Goal: Task Accomplishment & Management: Manage account settings

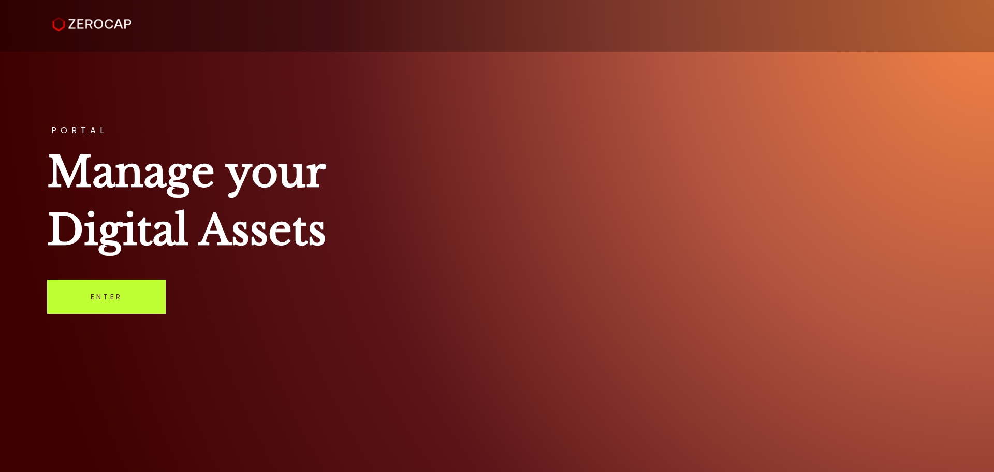
click at [109, 303] on link "Enter" at bounding box center [106, 297] width 119 height 34
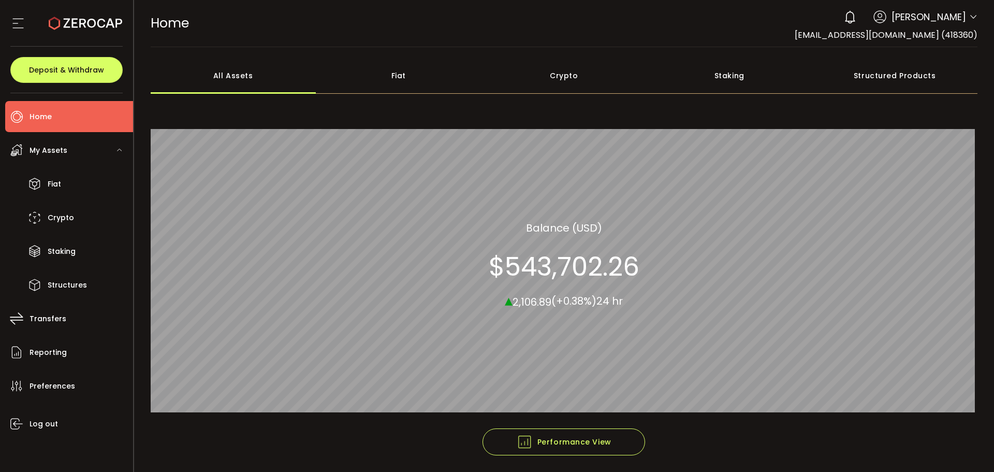
click at [48, 120] on span "Home" at bounding box center [41, 116] width 22 height 15
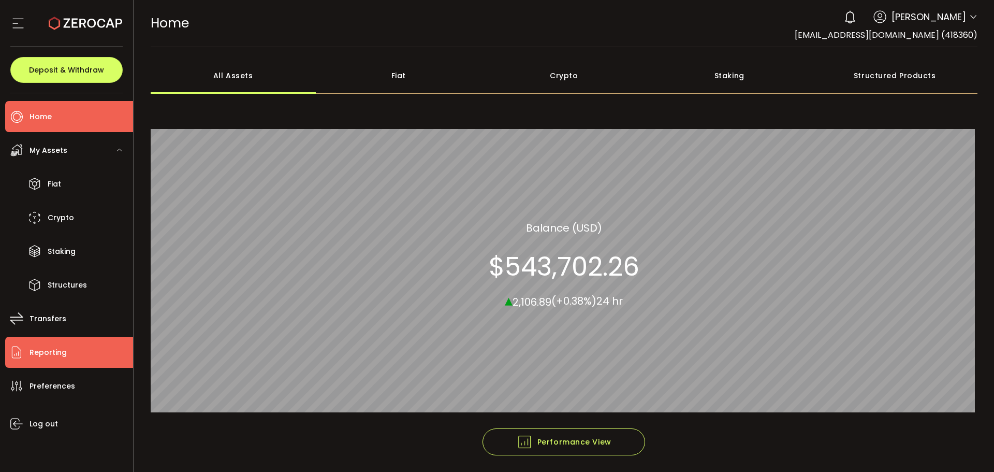
click at [50, 353] on span "Reporting" at bounding box center [48, 352] width 37 height 15
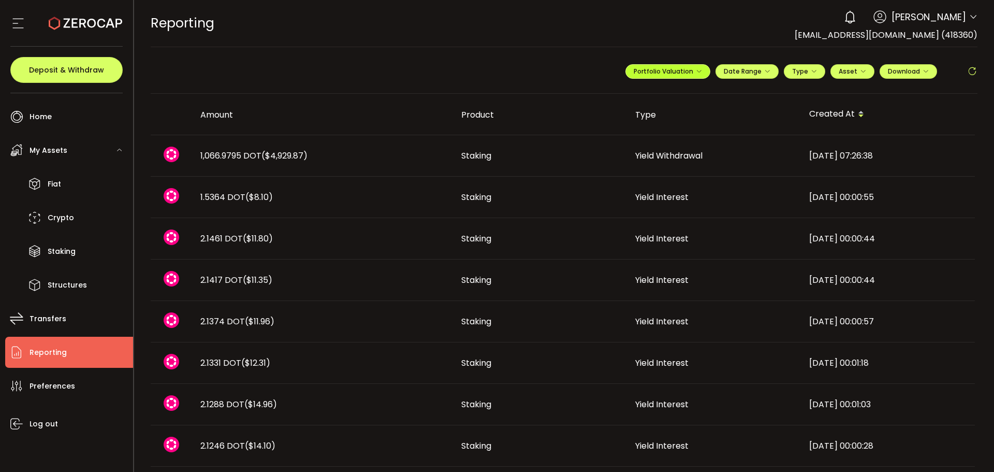
click at [696, 69] on icon "button" at bounding box center [699, 71] width 6 height 6
click at [655, 95] on icon at bounding box center [655, 96] width 7 height 7
click at [627, 98] on input "**********" at bounding box center [626, 96] width 41 height 13
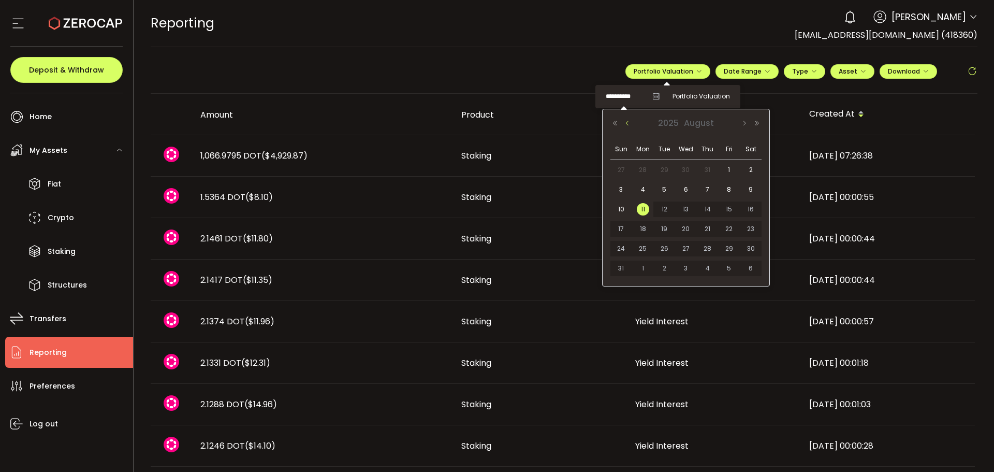
click at [630, 124] on button "Previous Month" at bounding box center [627, 123] width 12 height 7
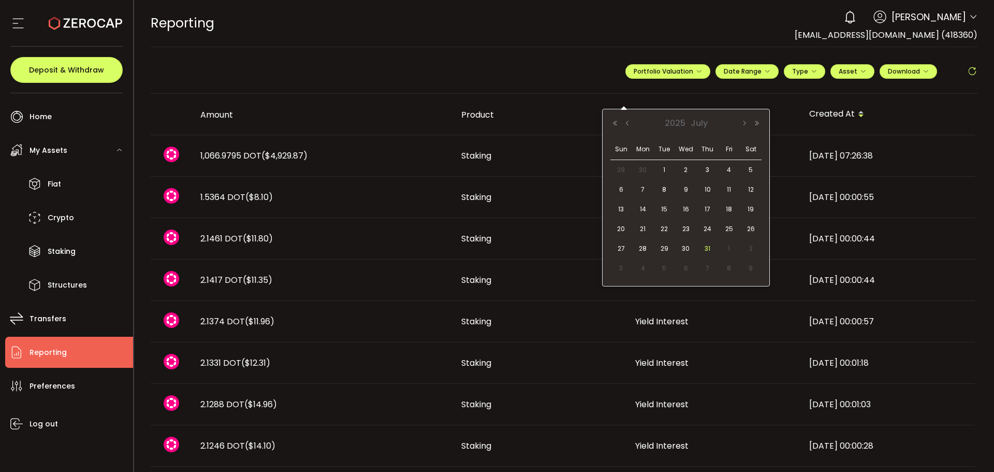
click at [705, 251] on span "31" at bounding box center [708, 248] width 12 height 12
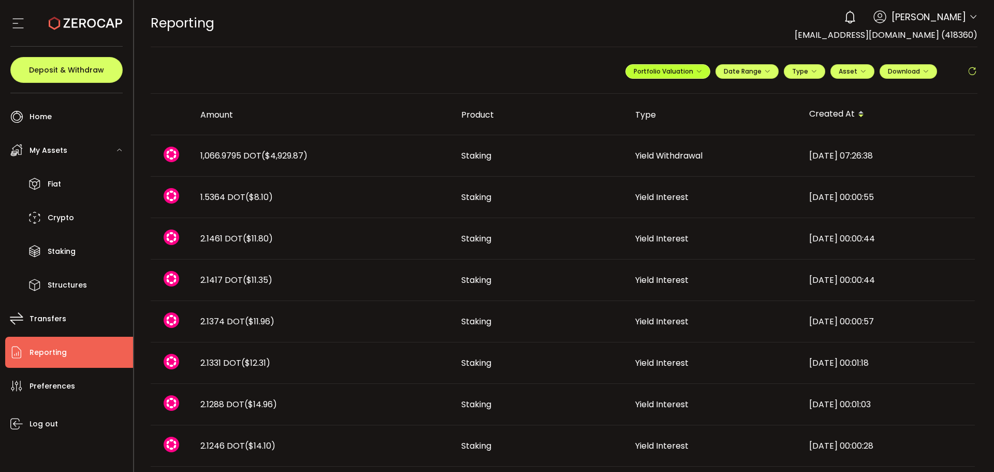
click at [690, 76] on button "Portfolio Valuation" at bounding box center [667, 71] width 85 height 14
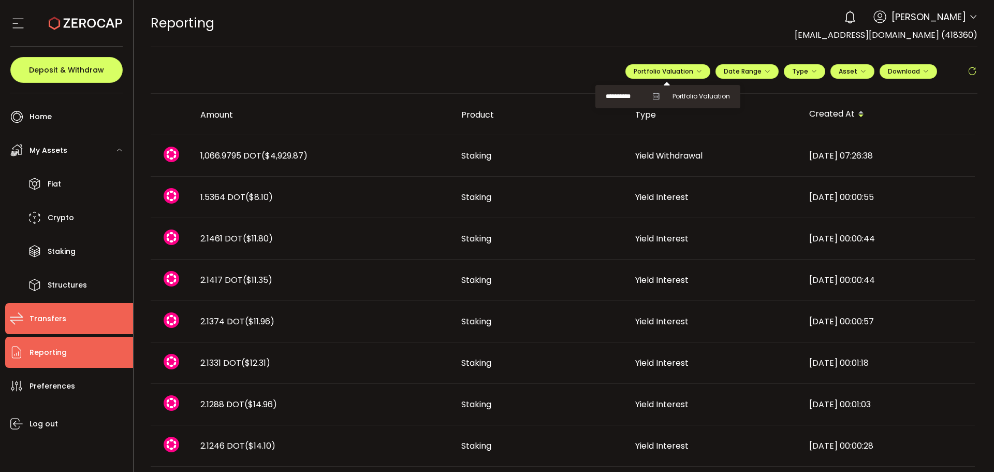
click at [46, 315] on span "Transfers" at bounding box center [48, 318] width 37 height 15
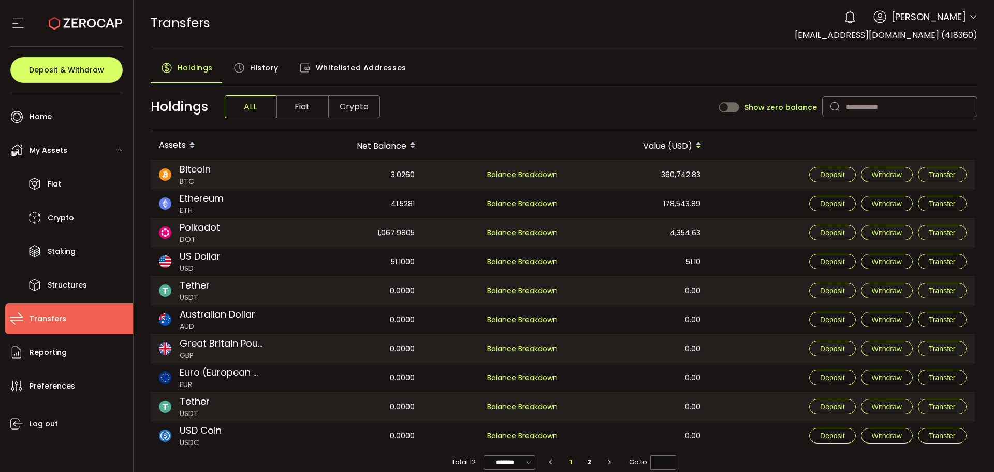
click at [256, 71] on span "History" at bounding box center [264, 67] width 28 height 21
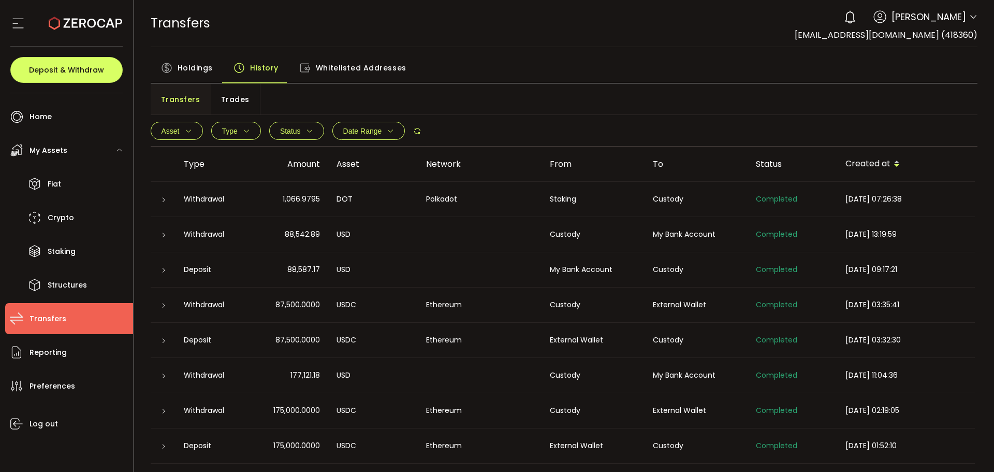
click at [390, 135] on button "Date Range" at bounding box center [368, 131] width 73 height 18
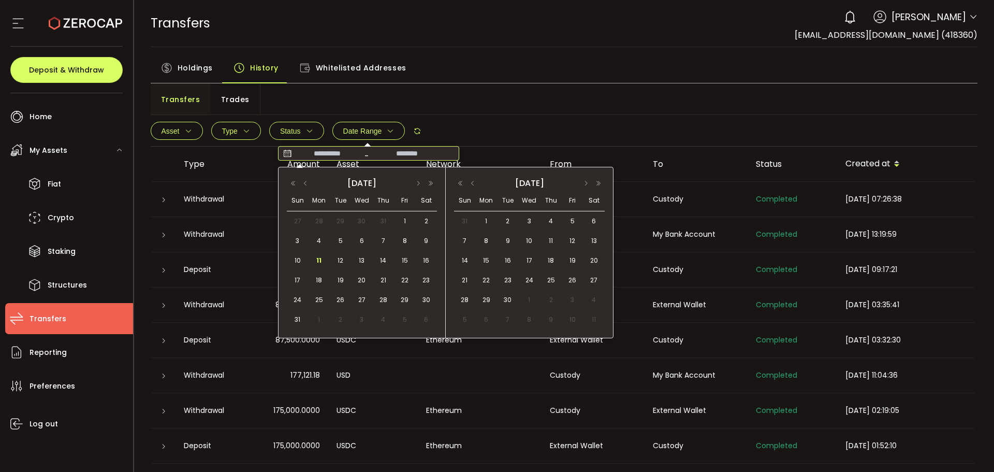
click at [327, 153] on input at bounding box center [327, 153] width 66 height 10
click at [303, 183] on button "button" at bounding box center [305, 183] width 12 height 7
click at [338, 222] on span "1" at bounding box center [340, 221] width 12 height 12
click at [383, 299] on span "31" at bounding box center [383, 300] width 12 height 12
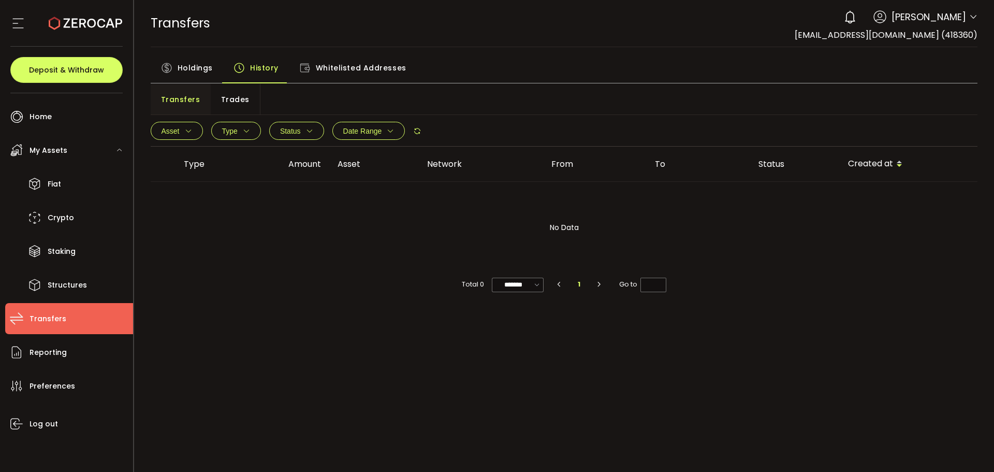
click at [966, 18] on span "Brinley Hales" at bounding box center [929, 17] width 75 height 14
click at [969, 18] on icon at bounding box center [973, 17] width 8 height 8
click at [188, 70] on span "Holdings" at bounding box center [195, 67] width 35 height 21
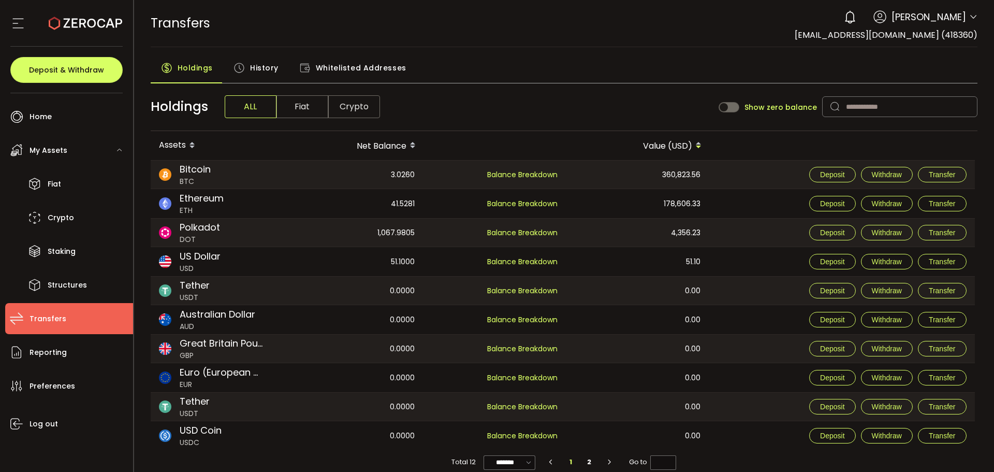
click at [344, 70] on span "Whitelisted Addresses" at bounding box center [361, 67] width 91 height 21
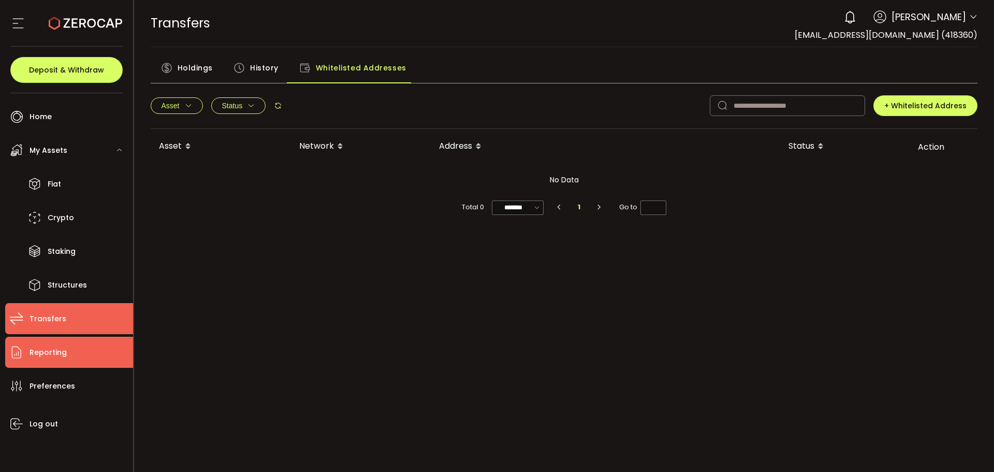
click at [42, 362] on li "Reporting" at bounding box center [69, 352] width 128 height 31
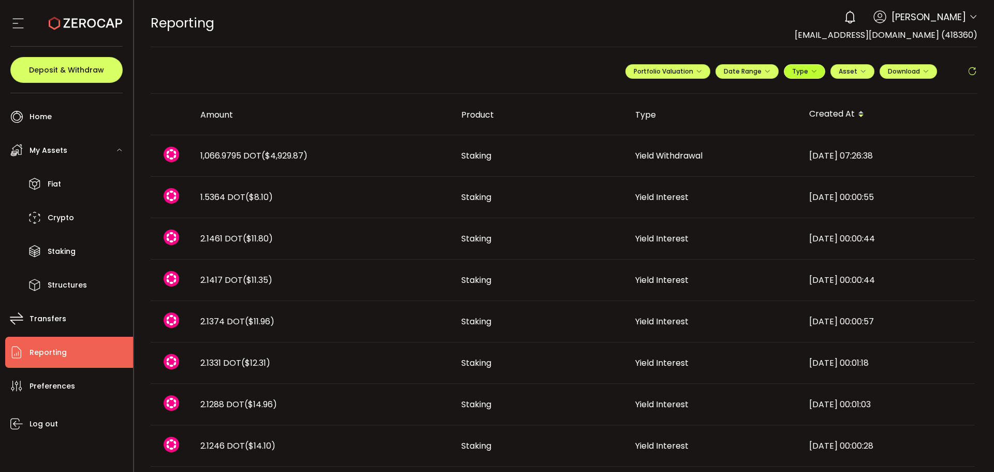
click at [806, 72] on span "Type" at bounding box center [804, 71] width 25 height 9
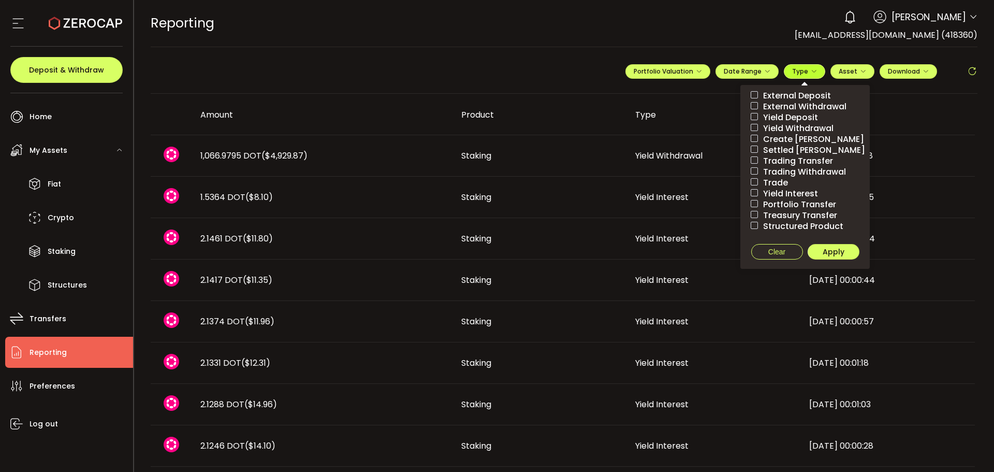
click at [806, 72] on span "Type" at bounding box center [804, 71] width 25 height 9
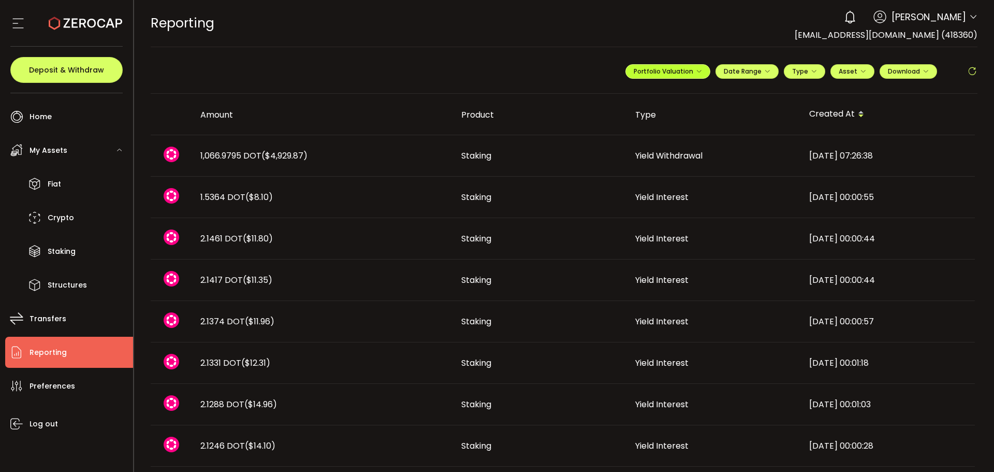
click at [696, 70] on icon "button" at bounding box center [699, 71] width 6 height 6
click at [700, 96] on span "Portfolio Valuation" at bounding box center [701, 96] width 57 height 9
click at [703, 35] on div "REPORTING Buy Power $0.00 USD Reporting Reporting Verify Your Identity 0 Brinle…" at bounding box center [564, 23] width 827 height 47
click at [923, 69] on icon "button" at bounding box center [926, 71] width 6 height 6
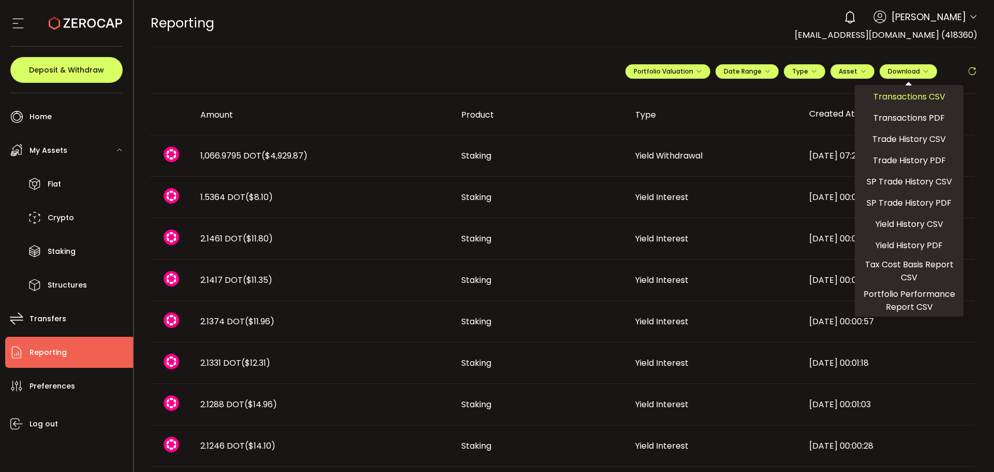
click at [923, 100] on span "Transactions CSV" at bounding box center [909, 96] width 72 height 13
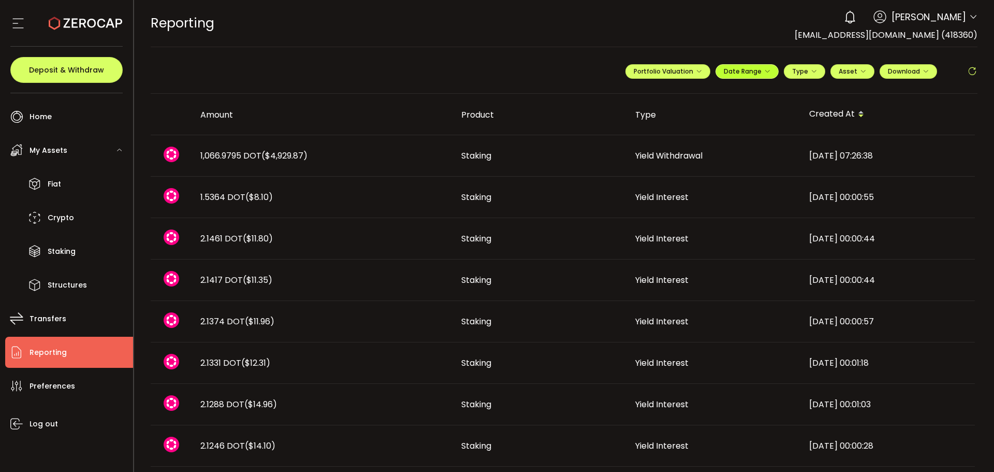
click at [764, 69] on icon "button" at bounding box center [767, 71] width 6 height 6
click at [717, 94] on input at bounding box center [718, 92] width 66 height 10
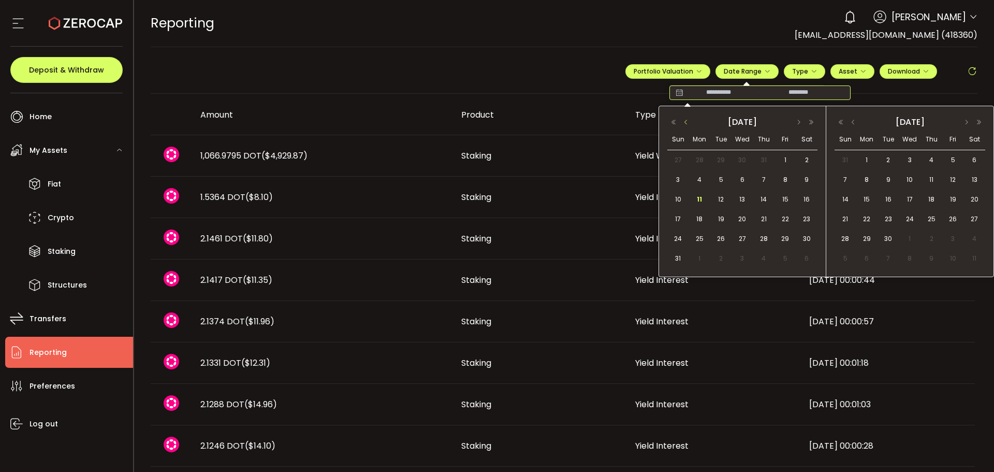
click at [688, 122] on button "button" at bounding box center [686, 122] width 12 height 7
click at [725, 158] on span "1" at bounding box center [721, 160] width 12 height 12
click at [764, 235] on span "31" at bounding box center [763, 238] width 12 height 12
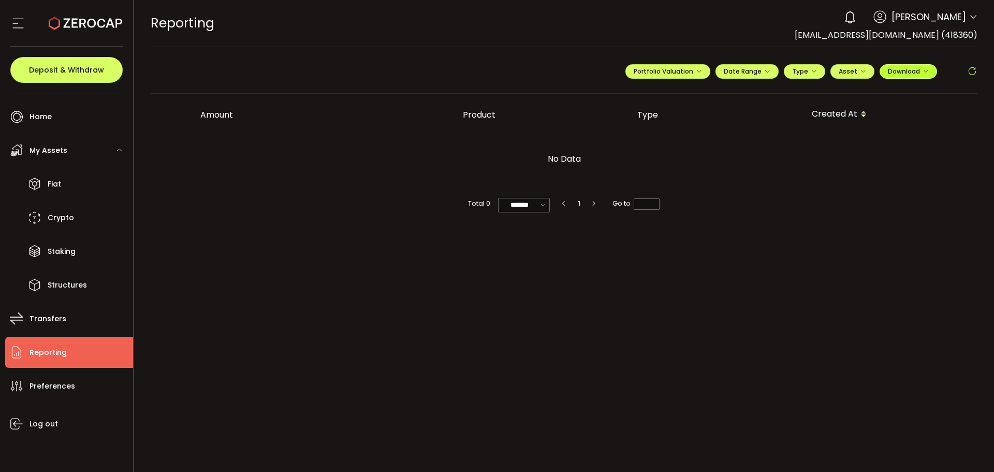
click at [926, 70] on icon "button" at bounding box center [926, 71] width 6 height 6
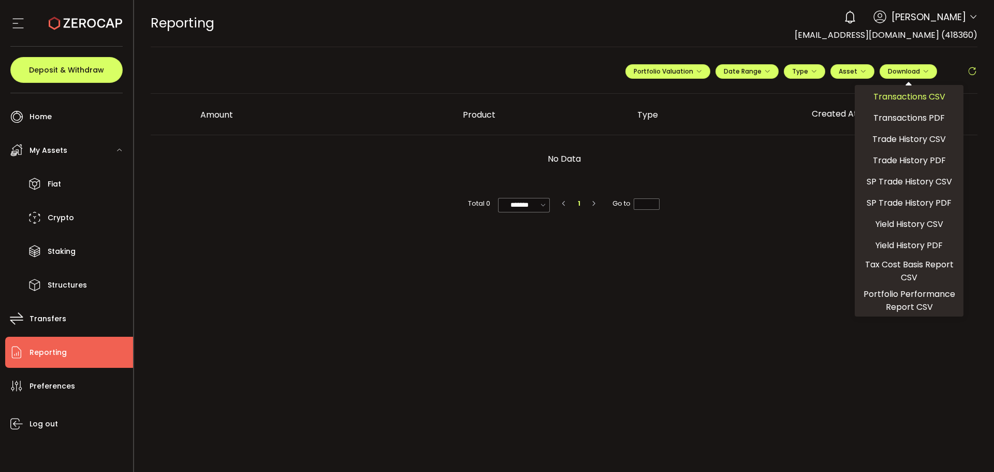
click at [907, 97] on span "Transactions CSV" at bounding box center [909, 96] width 72 height 13
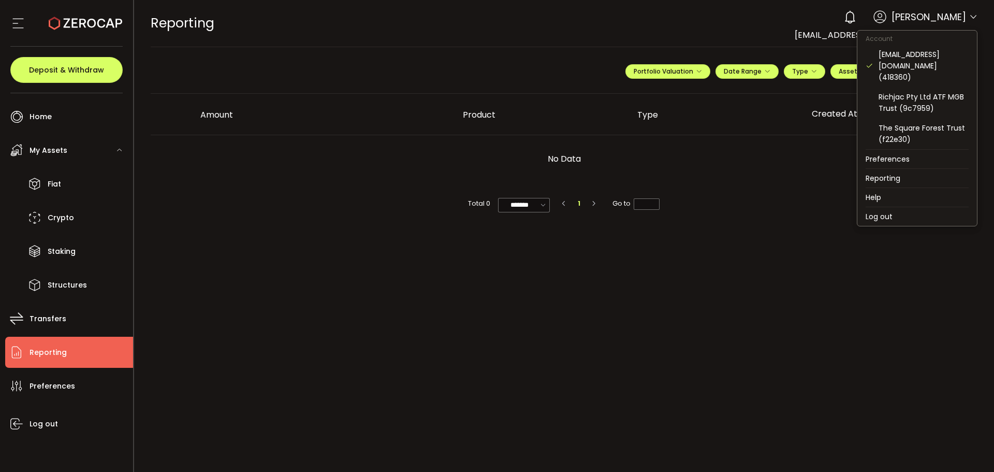
click at [974, 18] on icon at bounding box center [973, 17] width 8 height 8
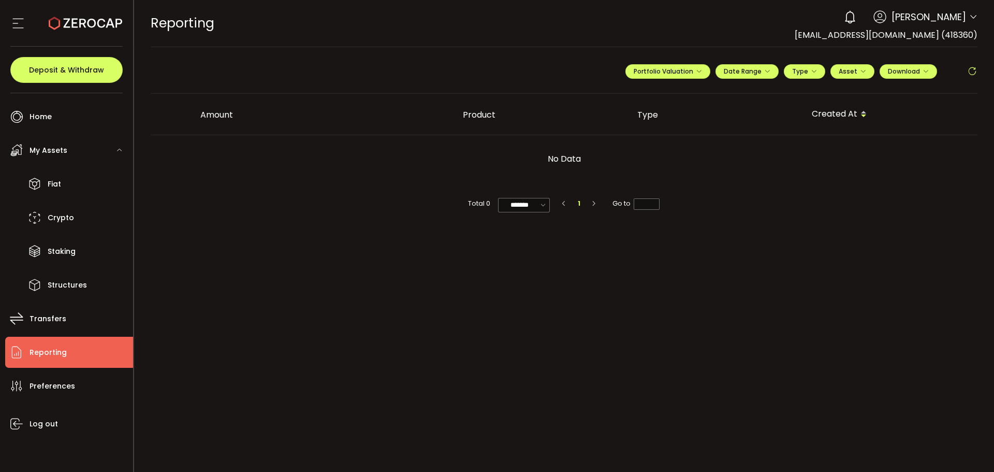
click at [972, 17] on icon at bounding box center [973, 17] width 8 height 8
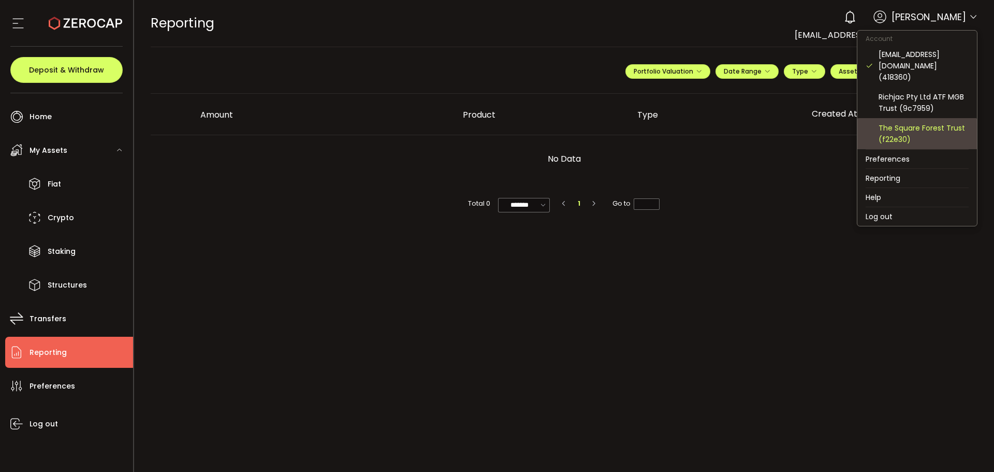
click at [897, 122] on div "The Square Forest Trust (f22e30)" at bounding box center [924, 133] width 90 height 23
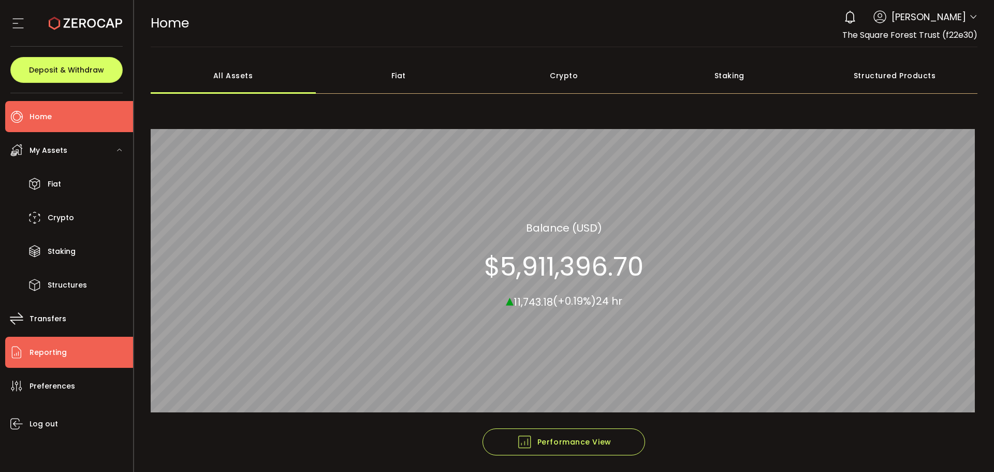
click at [53, 350] on span "Reporting" at bounding box center [48, 352] width 37 height 15
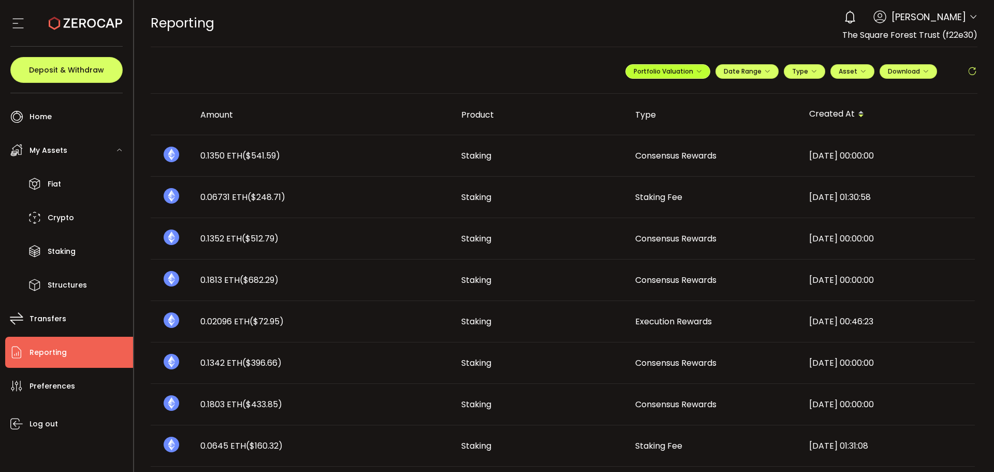
click at [697, 69] on icon "button" at bounding box center [699, 71] width 6 height 6
click at [622, 98] on input "**********" at bounding box center [626, 96] width 41 height 13
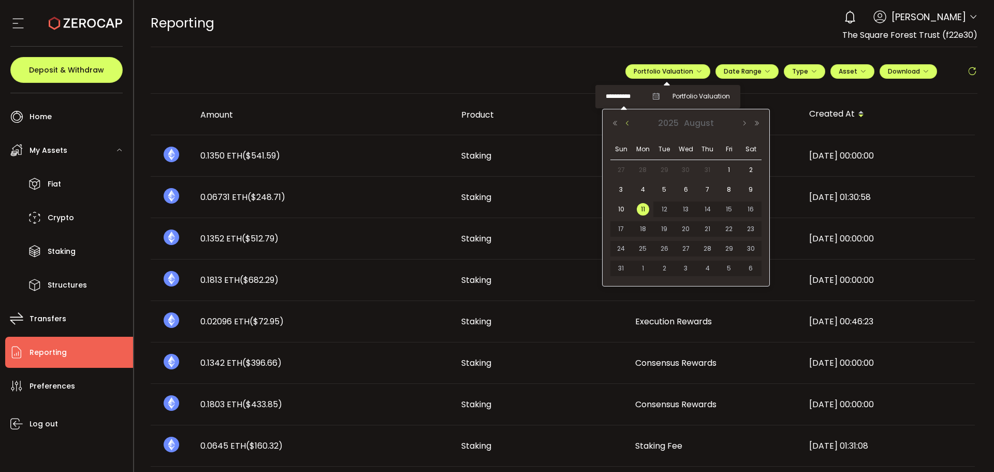
click at [627, 126] on button "Previous Month" at bounding box center [627, 123] width 12 height 7
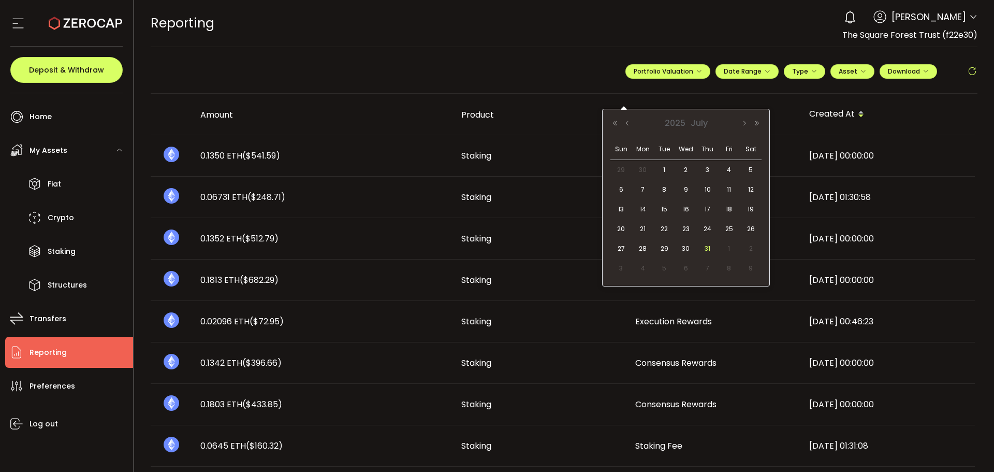
click at [703, 248] on span "31" at bounding box center [708, 248] width 12 height 12
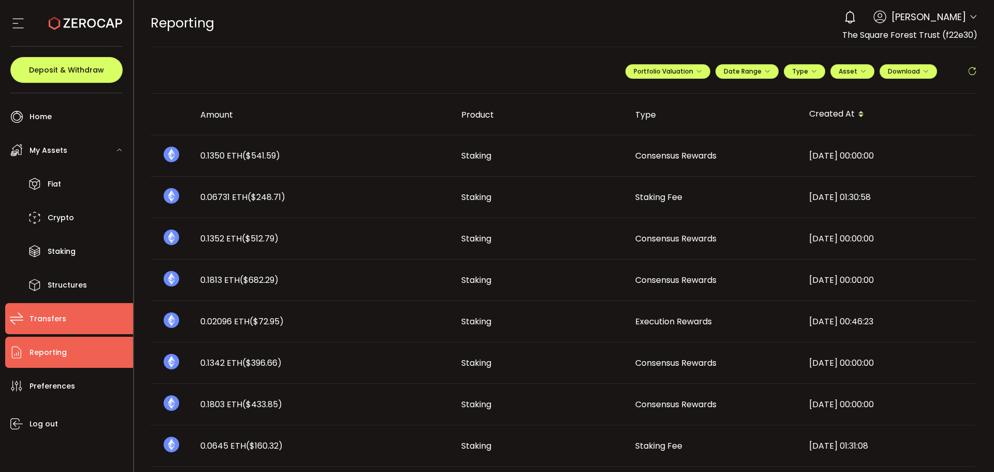
click at [36, 319] on span "Transfers" at bounding box center [48, 318] width 37 height 15
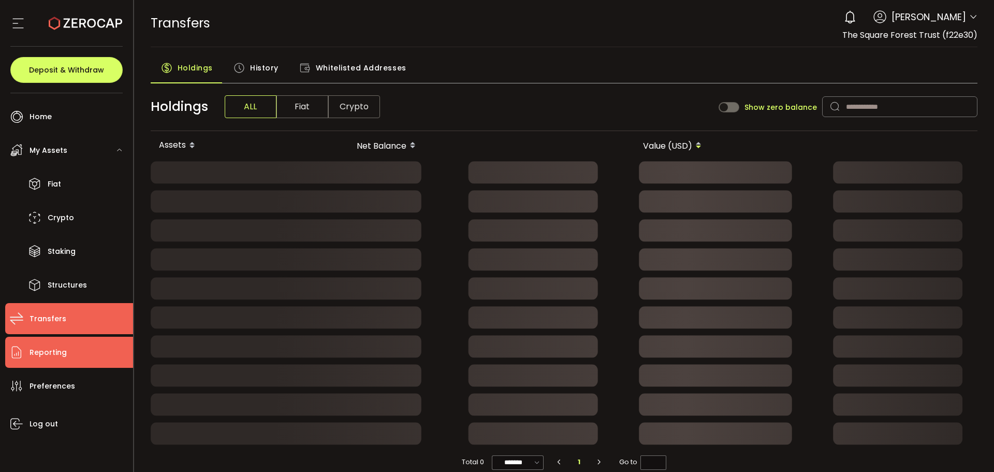
click at [50, 352] on span "Reporting" at bounding box center [48, 352] width 37 height 15
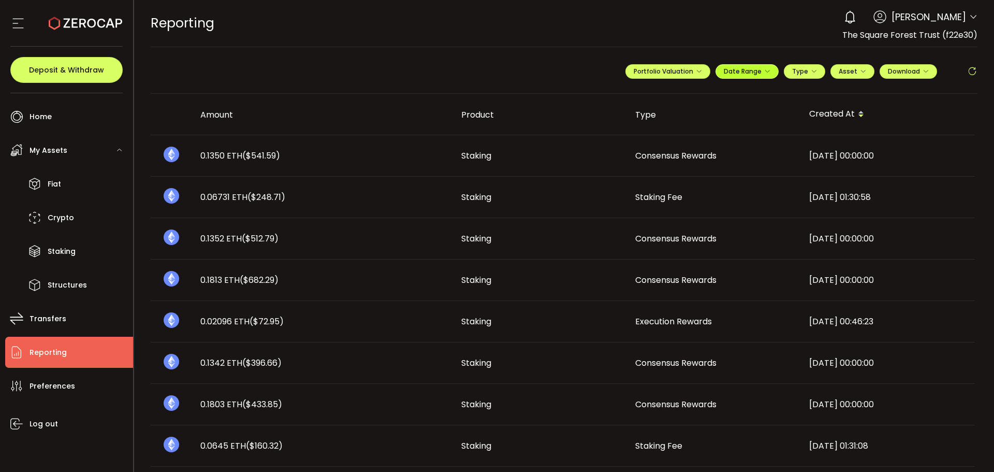
click at [764, 70] on icon "button" at bounding box center [767, 71] width 6 height 6
click at [720, 94] on input at bounding box center [718, 92] width 66 height 10
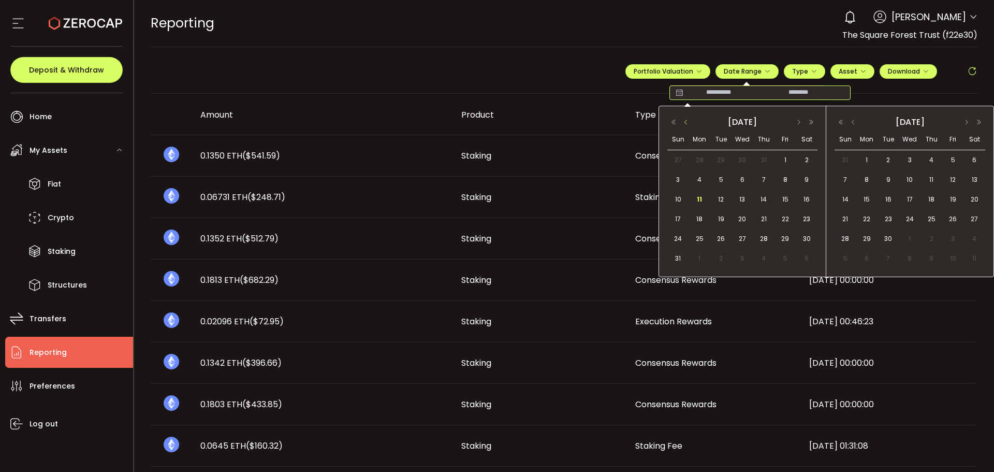
click at [685, 122] on button "button" at bounding box center [686, 122] width 12 height 7
click at [719, 163] on span "1" at bounding box center [721, 160] width 12 height 12
click at [764, 241] on span "31" at bounding box center [763, 238] width 12 height 12
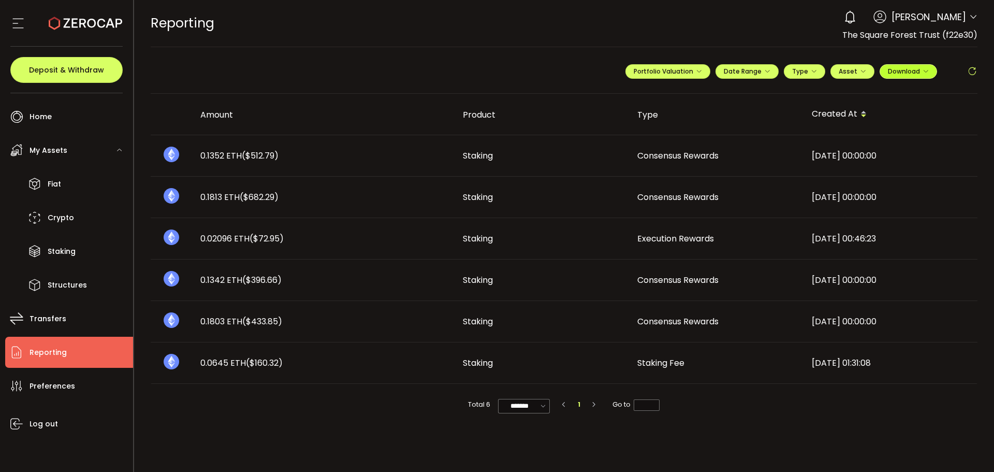
click at [925, 71] on icon "button" at bounding box center [926, 71] width 6 height 6
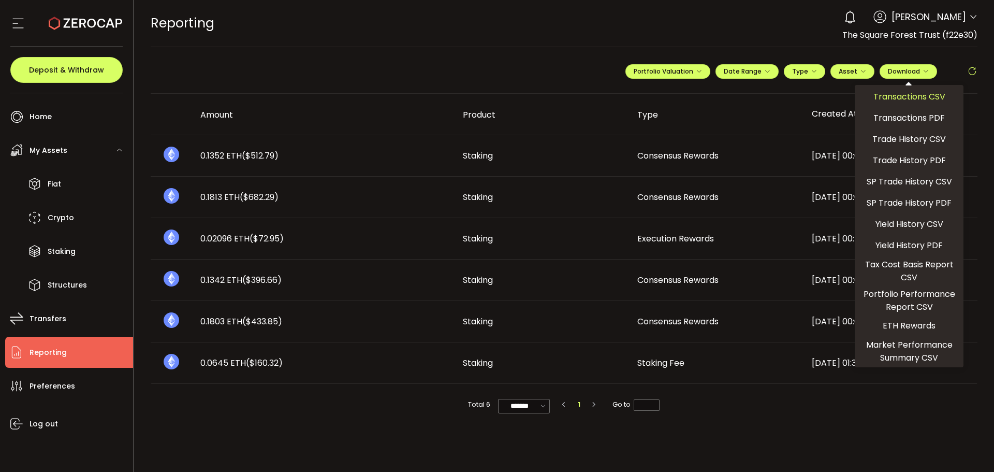
click at [897, 98] on span "Transactions CSV" at bounding box center [909, 96] width 72 height 13
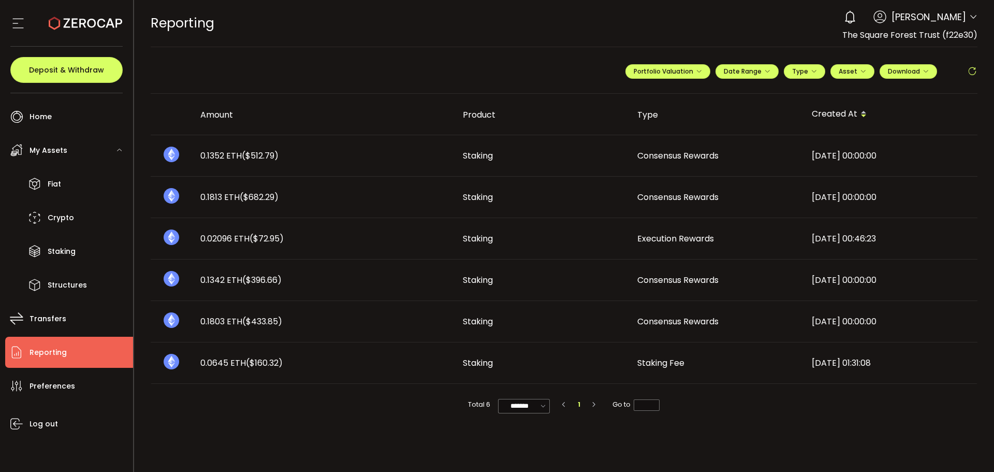
click at [971, 18] on icon at bounding box center [973, 17] width 8 height 8
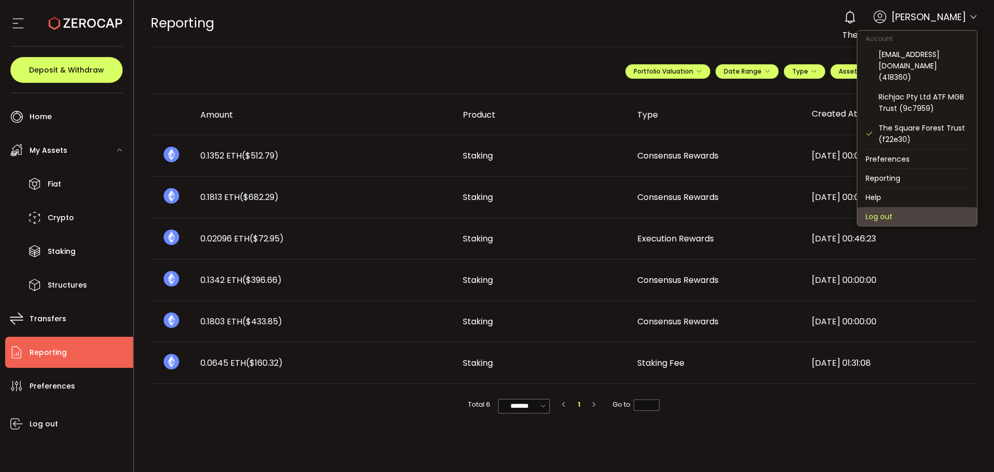
click at [896, 207] on li "Log out" at bounding box center [917, 216] width 120 height 19
